Goal: Transaction & Acquisition: Purchase product/service

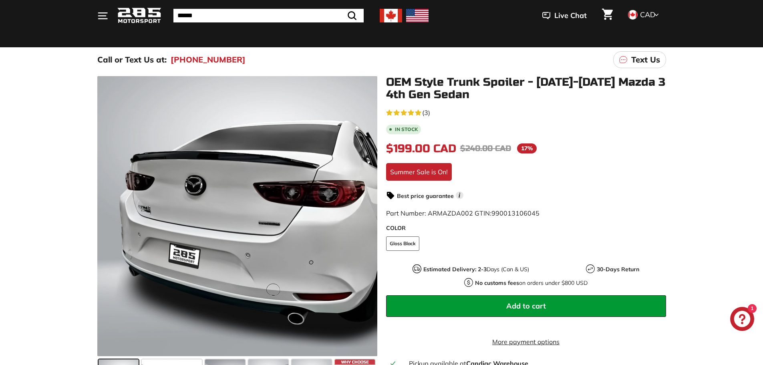
scroll to position [160, 0]
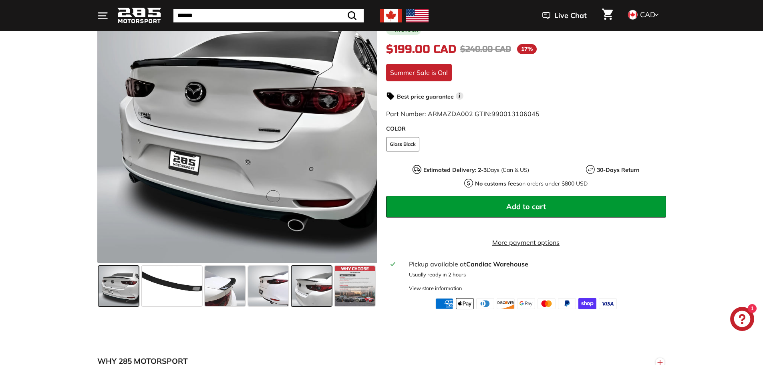
click at [318, 288] on span at bounding box center [312, 286] width 40 height 40
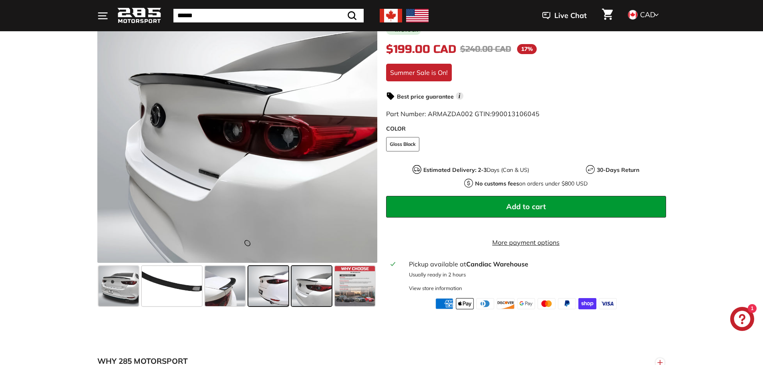
drag, startPoint x: 273, startPoint y: 292, endPoint x: 278, endPoint y: 290, distance: 4.7
click at [273, 291] on span at bounding box center [268, 286] width 40 height 40
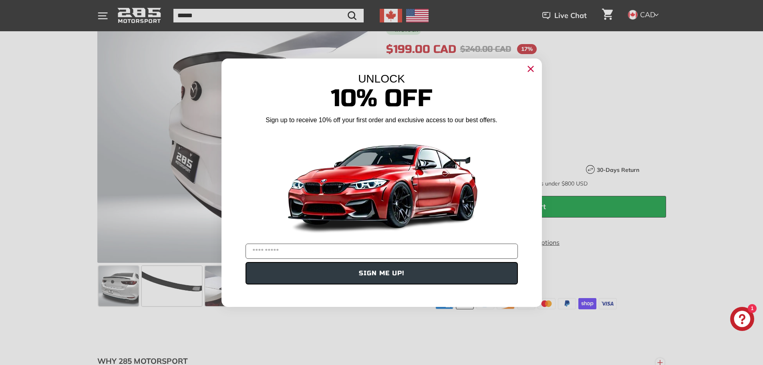
click at [531, 74] on circle "Close dialog" at bounding box center [530, 69] width 12 height 12
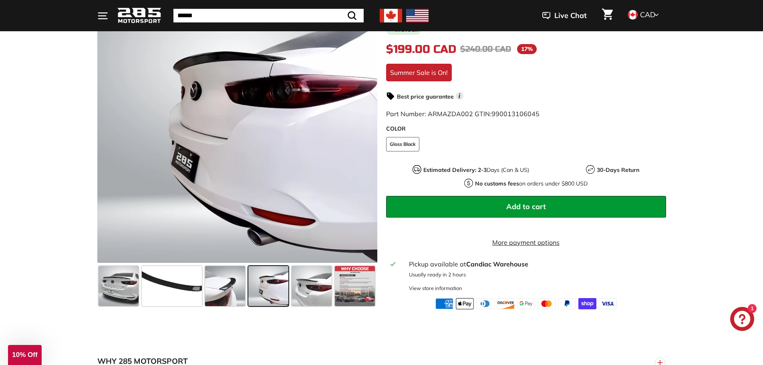
click at [652, 14] on span "CAD" at bounding box center [647, 14] width 15 height 9
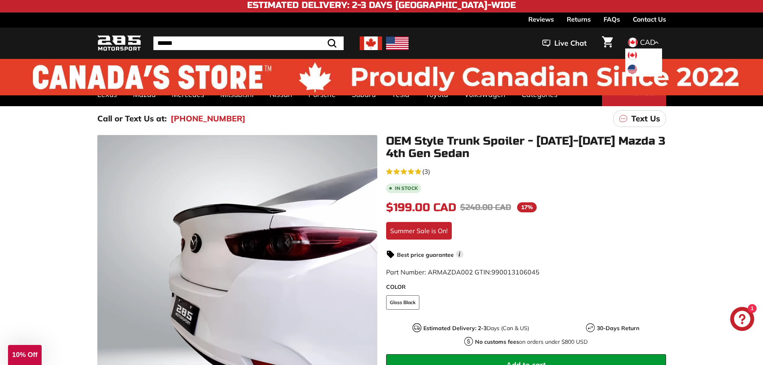
scroll to position [0, 0]
